Goal: Task Accomplishment & Management: Use online tool/utility

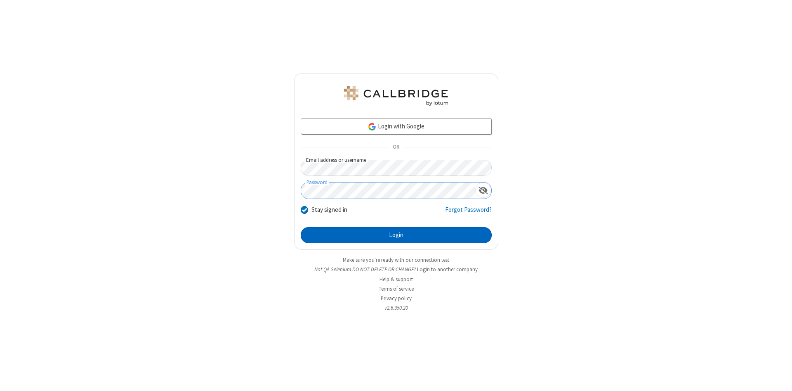
click at [396, 235] on button "Login" at bounding box center [396, 235] width 191 height 17
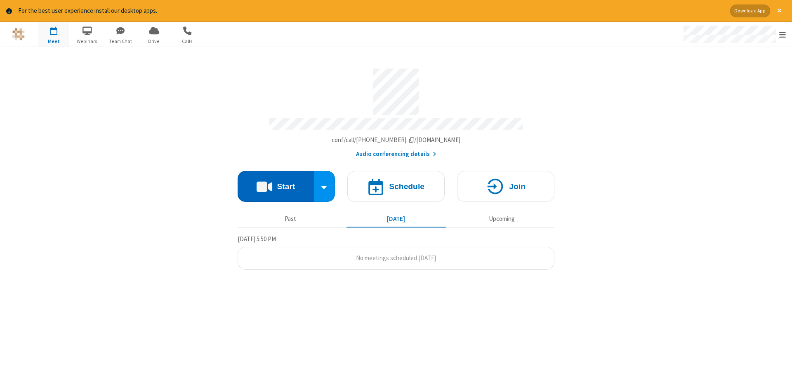
click at [276, 183] on button "Start" at bounding box center [276, 186] width 76 height 31
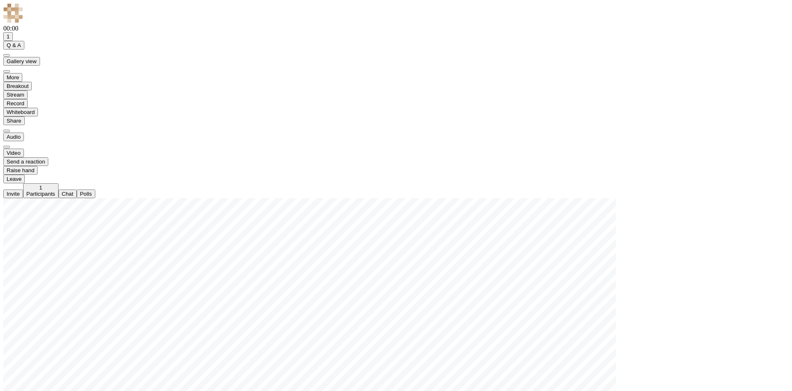
click at [7, 106] on span "Start recording" at bounding box center [7, 103] width 0 height 6
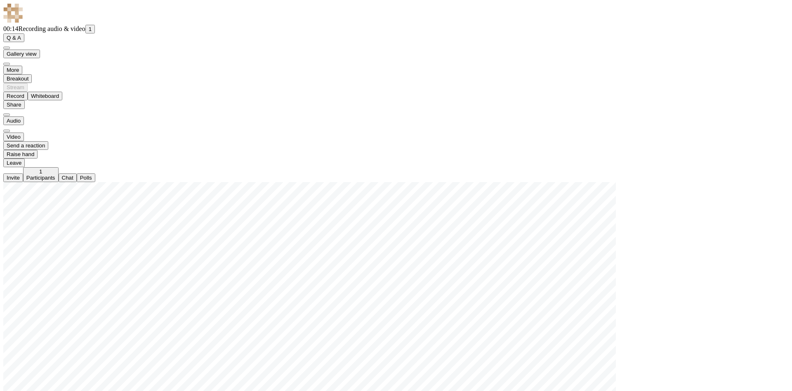
click at [7, 99] on span "Stop recording" at bounding box center [7, 96] width 0 height 6
